Goal: Information Seeking & Learning: Learn about a topic

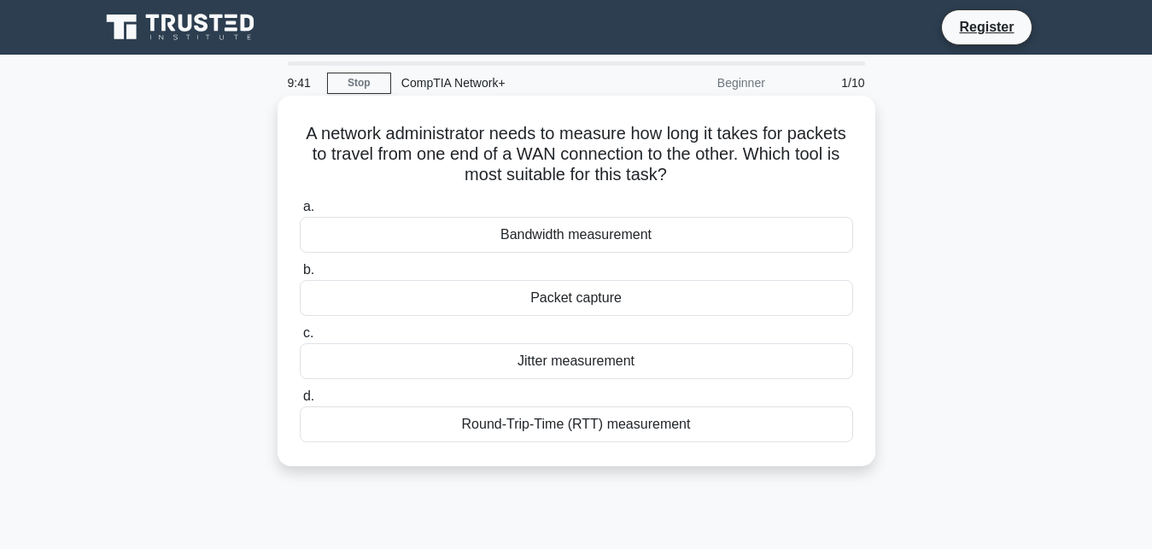
click at [593, 358] on div "Jitter measurement" at bounding box center [576, 361] width 553 height 36
click at [300, 339] on input "c. Jitter measurement" at bounding box center [300, 333] width 0 height 11
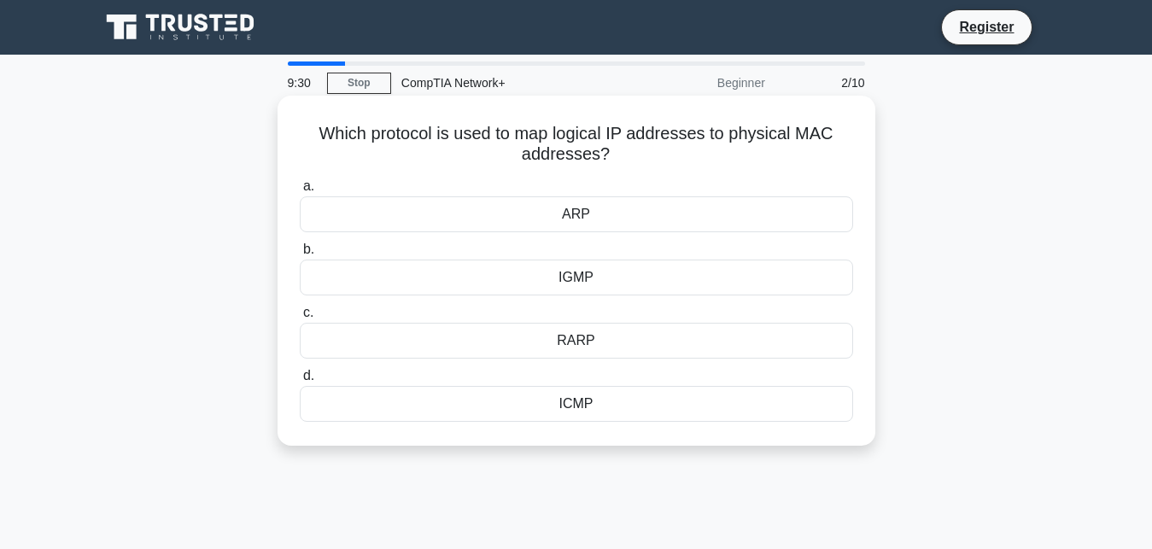
click at [627, 219] on div "ARP" at bounding box center [576, 214] width 553 height 36
click at [300, 192] on input "[PERSON_NAME]" at bounding box center [300, 186] width 0 height 11
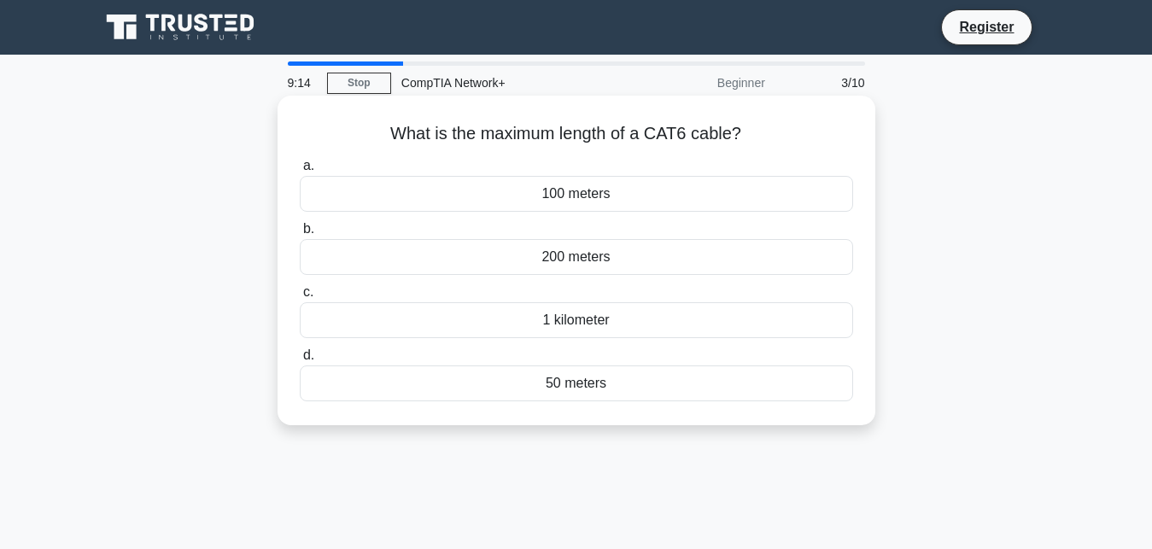
click at [597, 207] on div "100 meters" at bounding box center [576, 194] width 553 height 36
click at [300, 172] on input "a. 100 meters" at bounding box center [300, 166] width 0 height 11
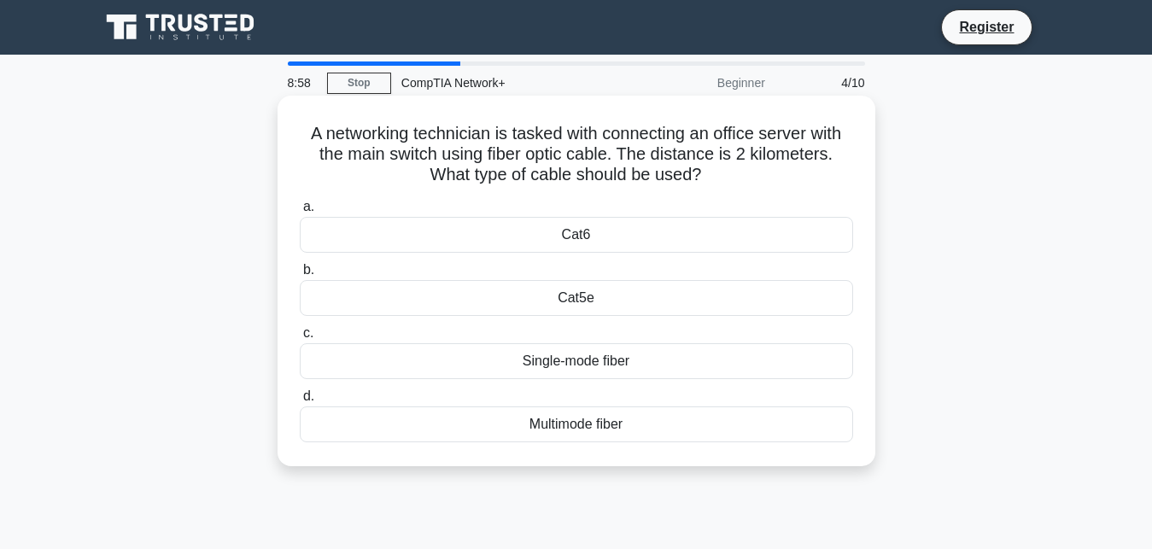
click at [549, 373] on div "Single-mode fiber" at bounding box center [576, 361] width 553 height 36
click at [300, 339] on input "c. Single-mode fiber" at bounding box center [300, 333] width 0 height 11
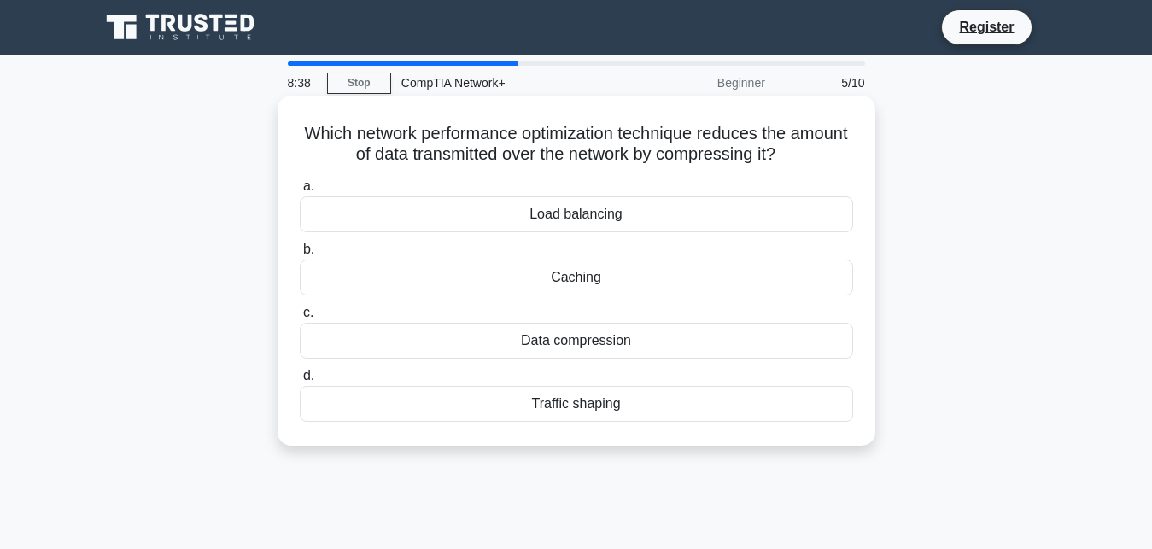
click at [583, 408] on div "Traffic shaping" at bounding box center [576, 404] width 553 height 36
click at [300, 382] on input "d. Traffic shaping" at bounding box center [300, 376] width 0 height 11
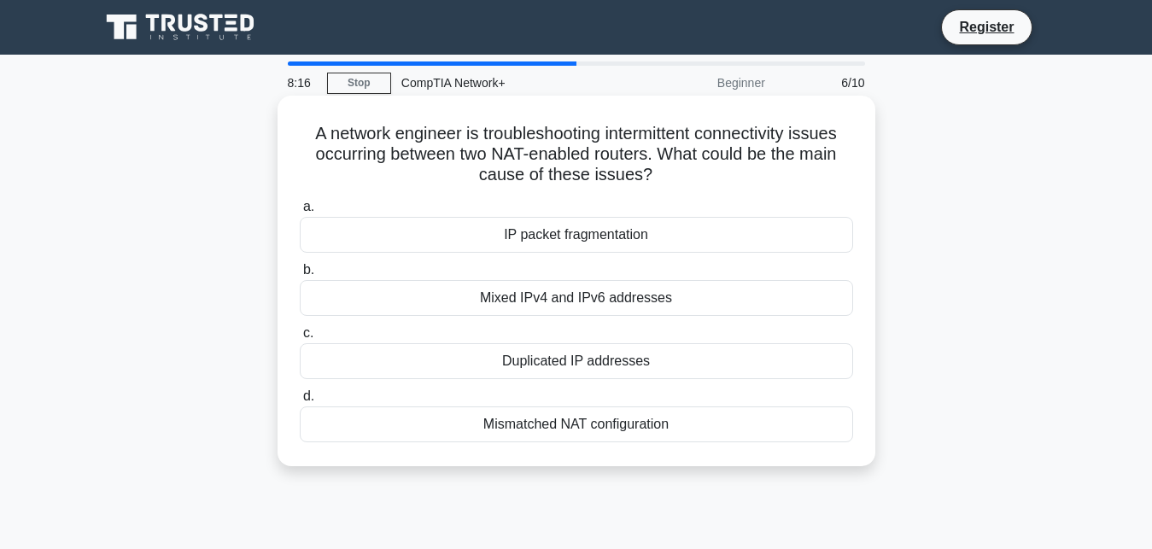
click at [581, 423] on div "Mismatched NAT configuration" at bounding box center [576, 424] width 553 height 36
click at [300, 402] on input "d. Mismatched NAT configuration" at bounding box center [300, 396] width 0 height 11
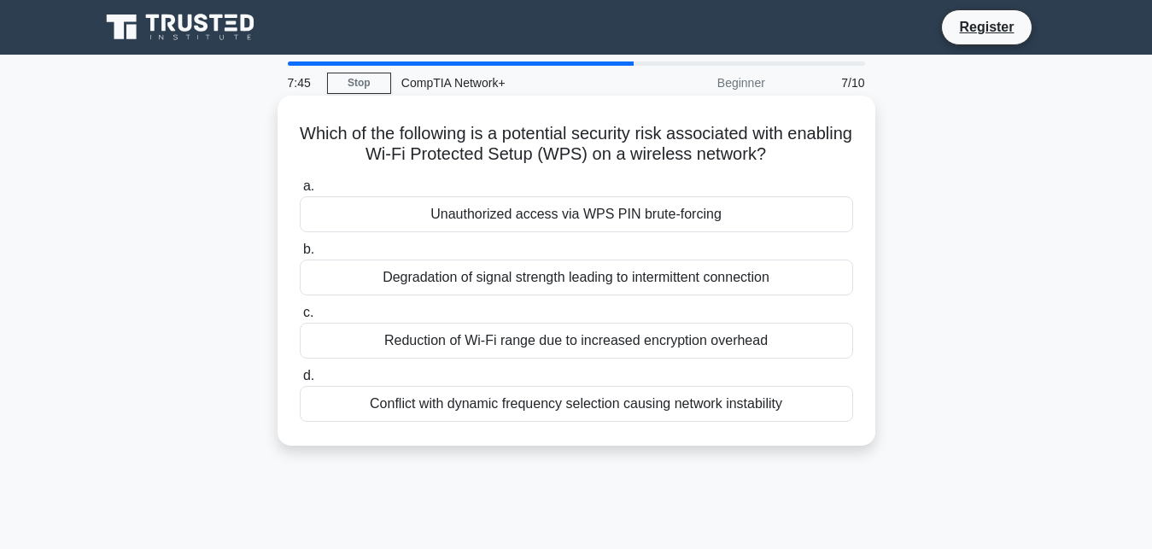
click at [557, 219] on div "Unauthorized access via WPS PIN brute-forcing" at bounding box center [576, 214] width 553 height 36
click at [300, 192] on input "a. Unauthorized access via WPS PIN brute-forcing" at bounding box center [300, 186] width 0 height 11
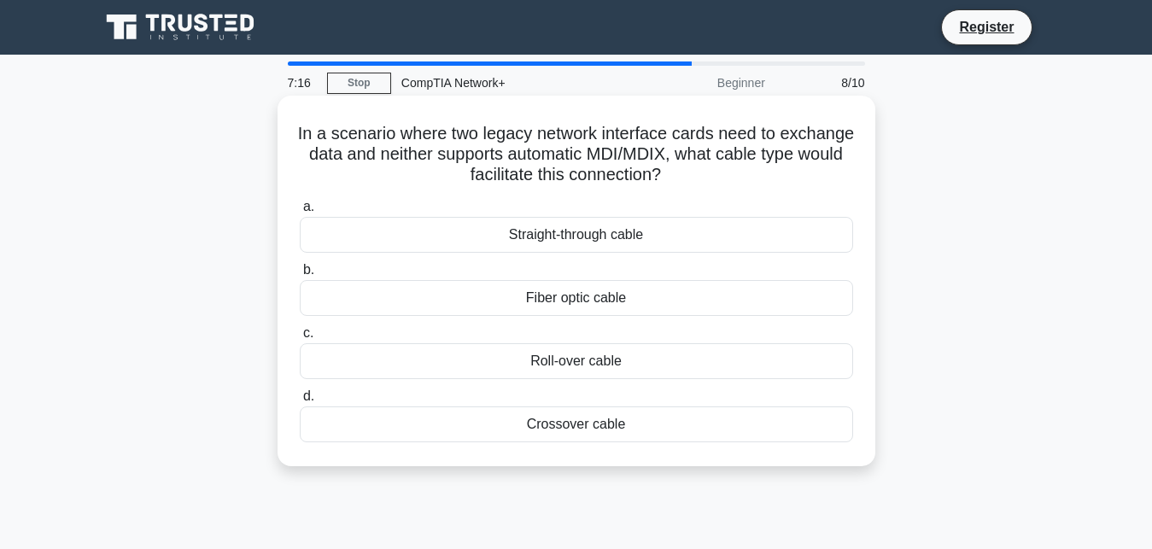
click at [608, 296] on div "Fiber optic cable" at bounding box center [576, 298] width 553 height 36
click at [300, 276] on input "b. Fiber optic cable" at bounding box center [300, 270] width 0 height 11
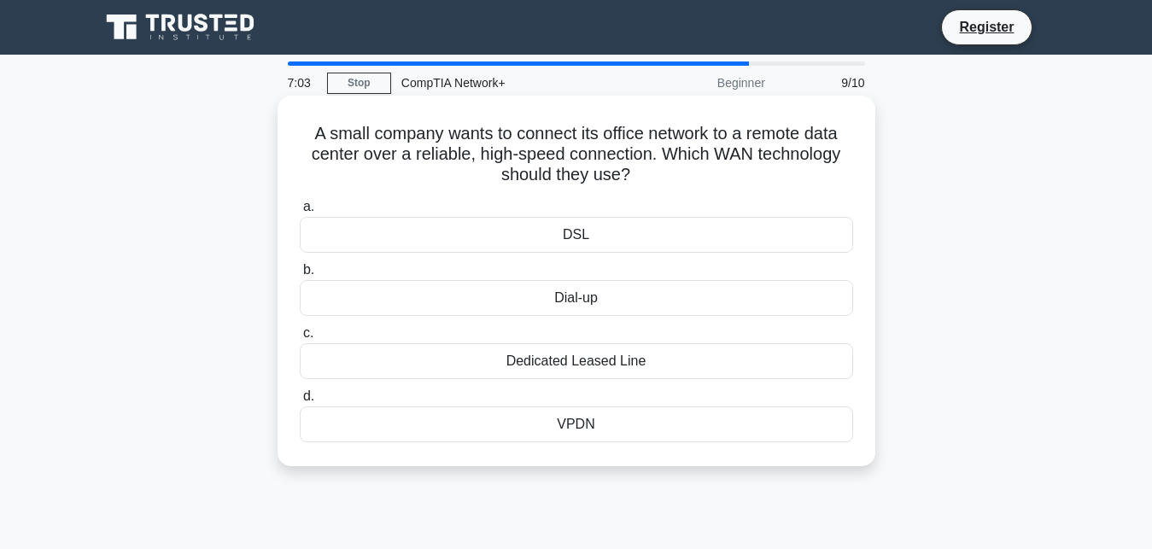
click at [664, 359] on div "Dedicated Leased Line" at bounding box center [576, 361] width 553 height 36
click at [300, 339] on input "c. Dedicated Leased Line" at bounding box center [300, 333] width 0 height 11
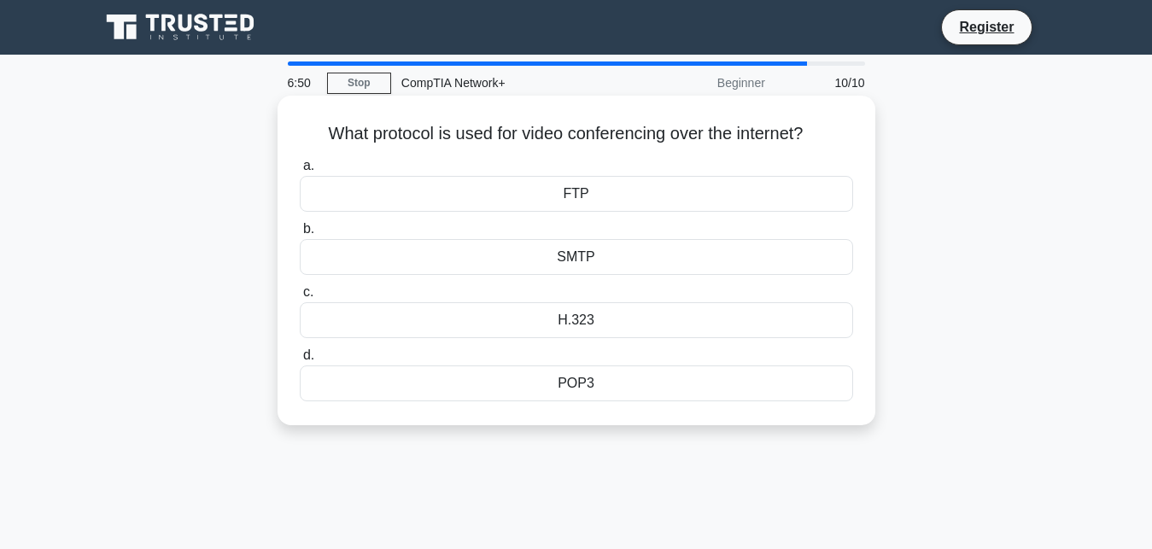
click at [620, 322] on div "H.323" at bounding box center [576, 320] width 553 height 36
click at [300, 298] on input "c. H.323" at bounding box center [300, 292] width 0 height 11
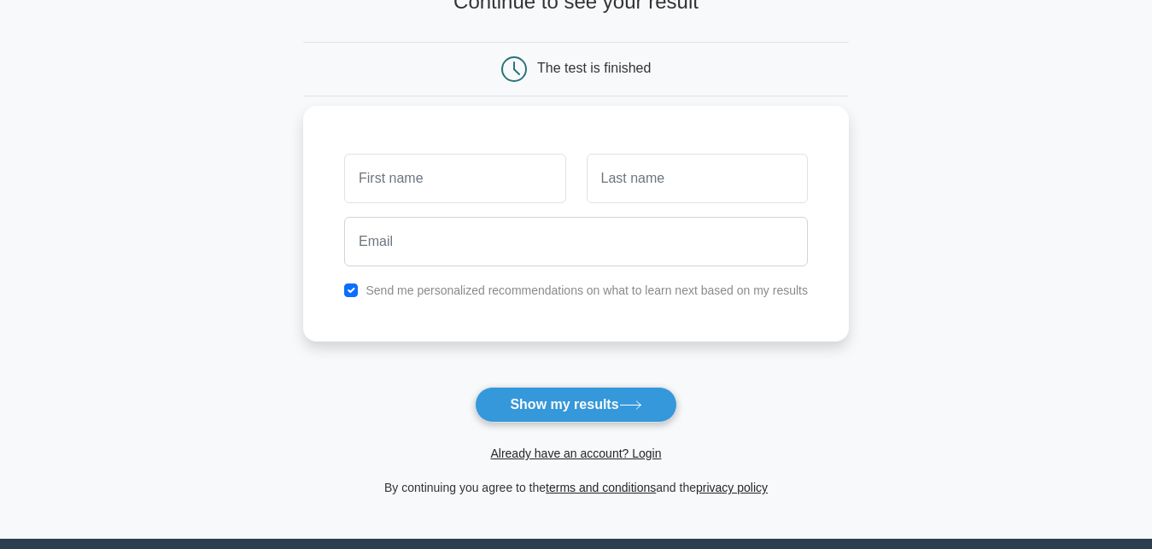
scroll to position [174, 0]
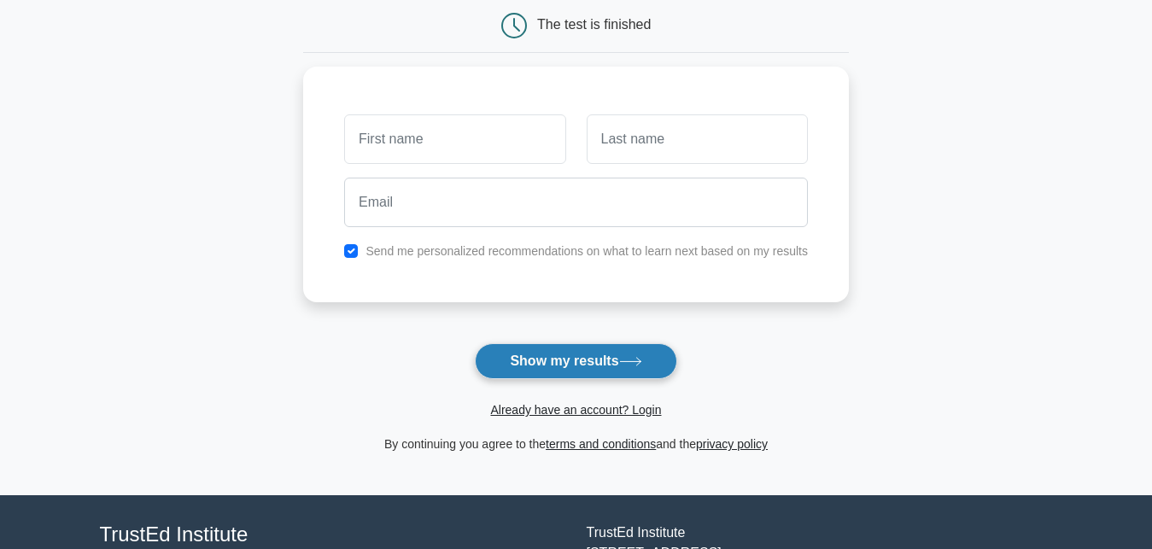
click at [555, 371] on button "Show my results" at bounding box center [576, 361] width 202 height 36
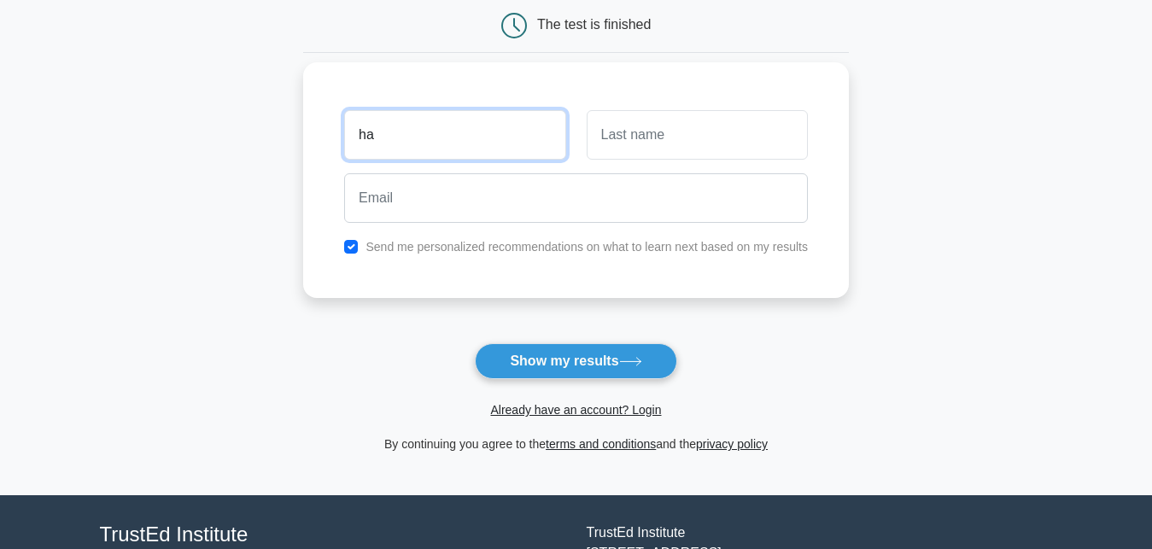
type input "h"
type input "joni"
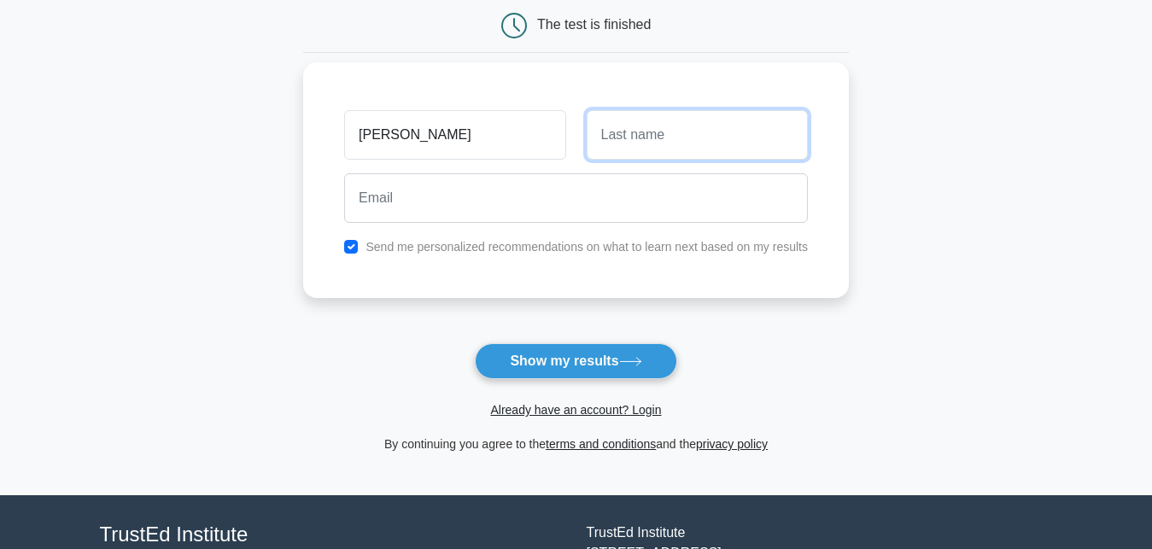
type input "e"
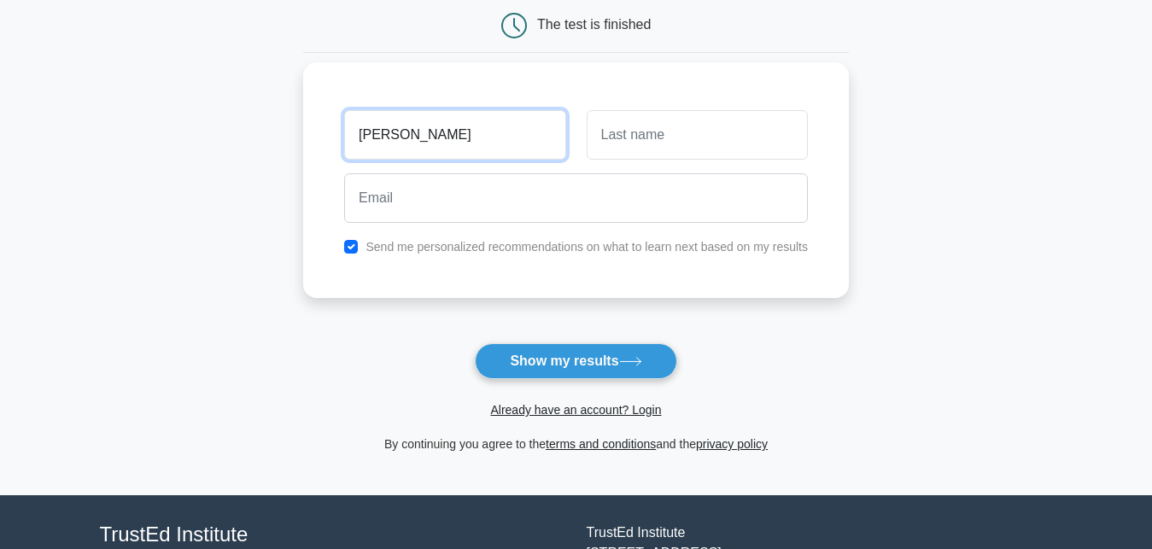
drag, startPoint x: 484, startPoint y: 130, endPoint x: 135, endPoint y: 151, distance: 349.9
click at [344, 151] on input "joni" at bounding box center [454, 135] width 221 height 50
type input "it"
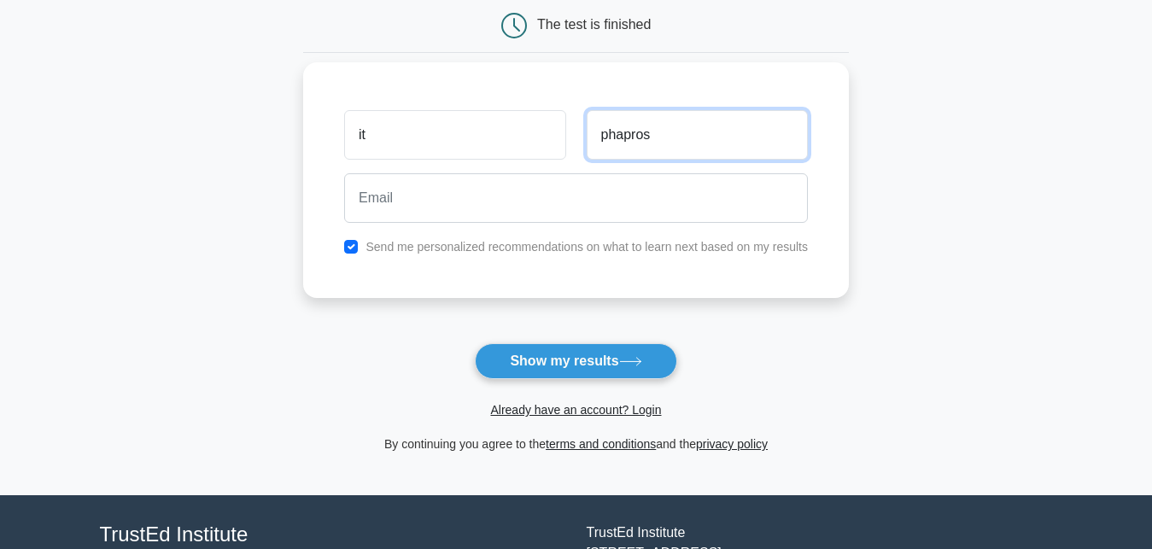
type input "phapros"
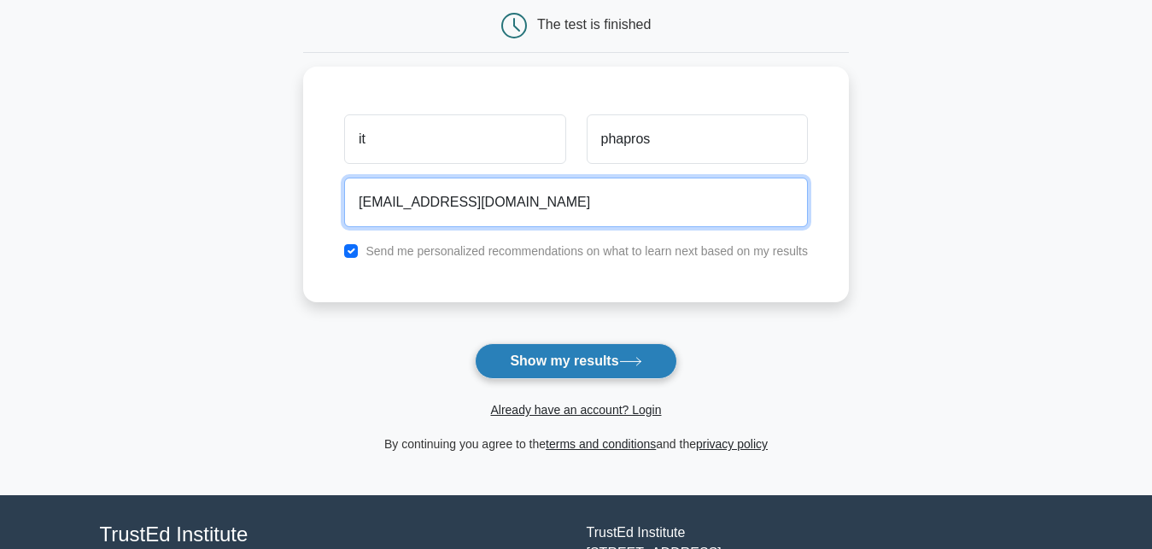
type input "itphapros11@gmail.com"
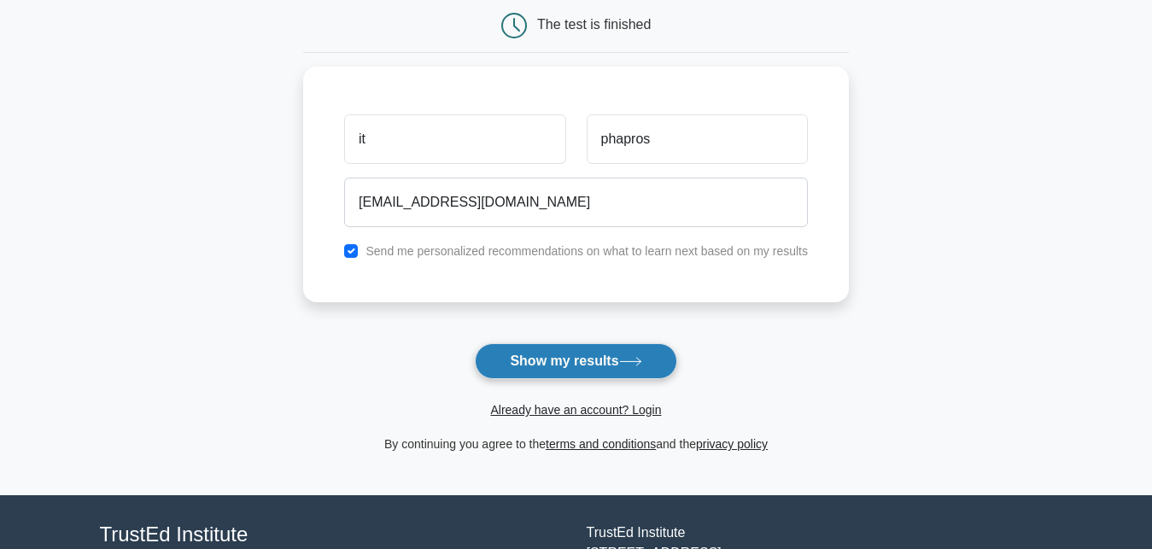
click at [535, 359] on button "Show my results" at bounding box center [576, 361] width 202 height 36
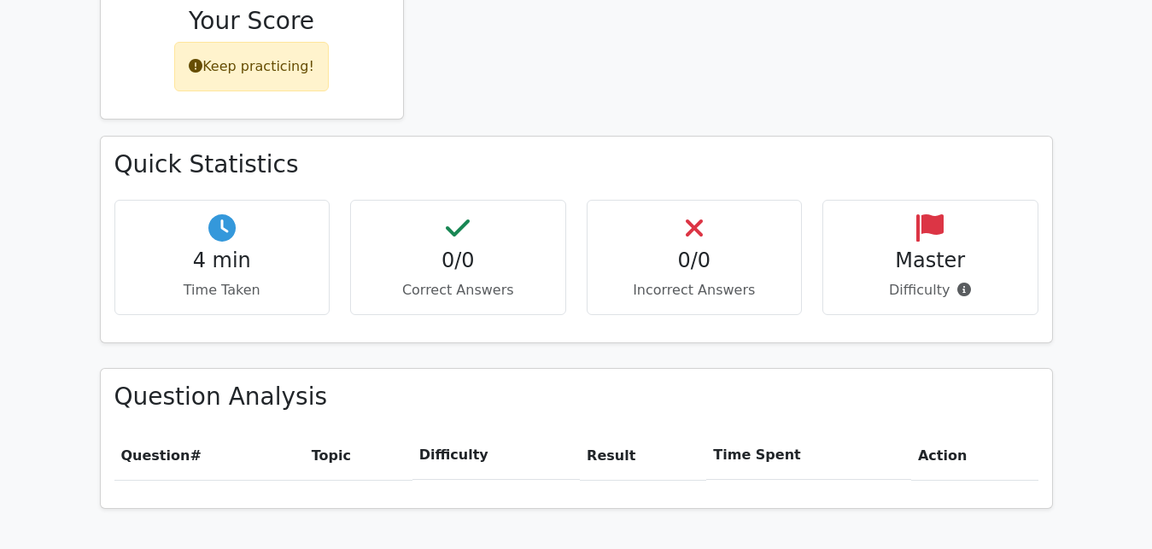
scroll to position [783, 0]
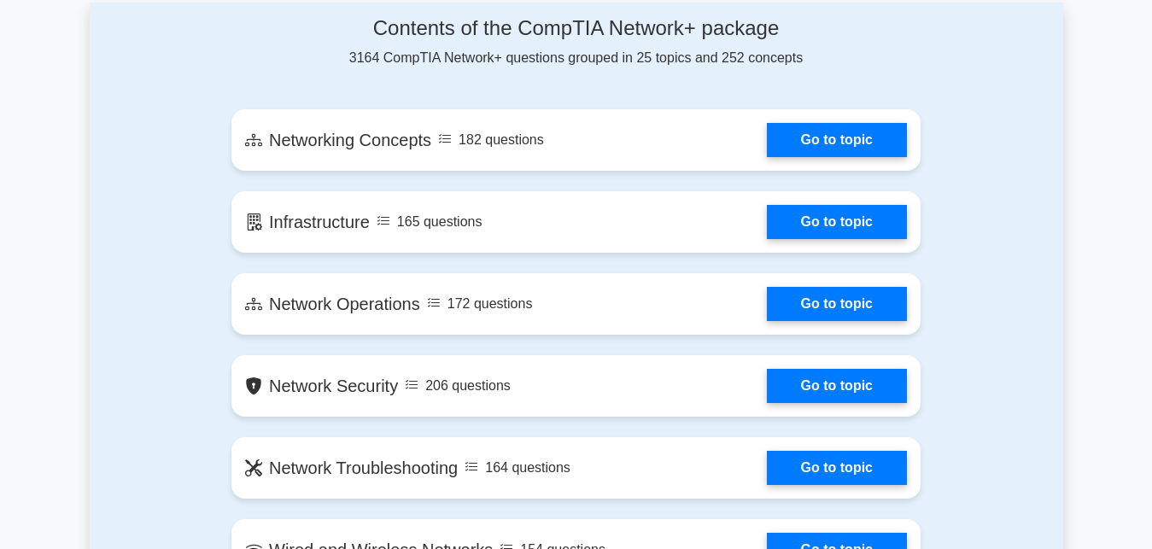
scroll to position [1219, 0]
